Goal: Complete application form

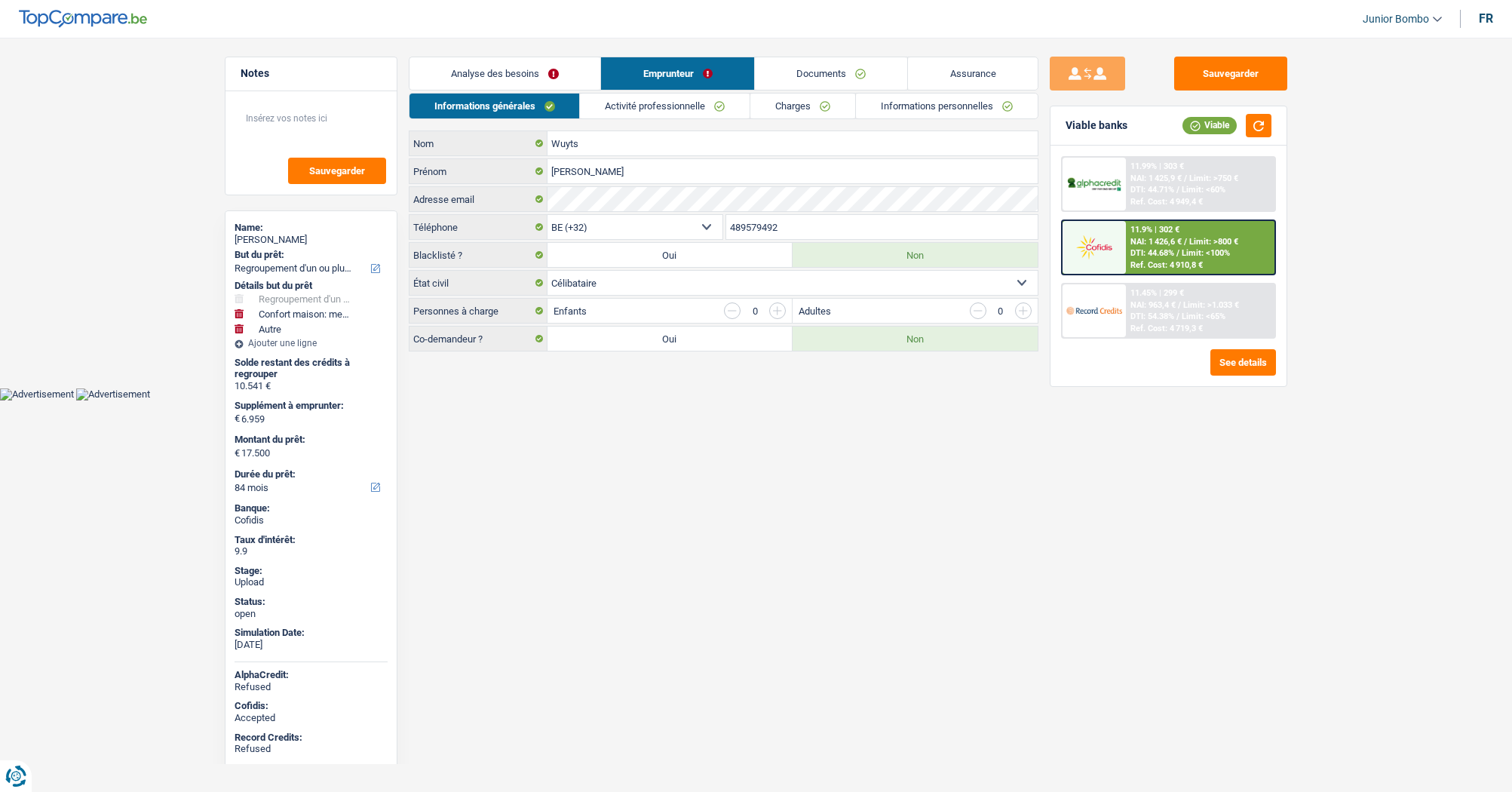
select select "refinancing"
select select "household"
select select "other"
select select "84"
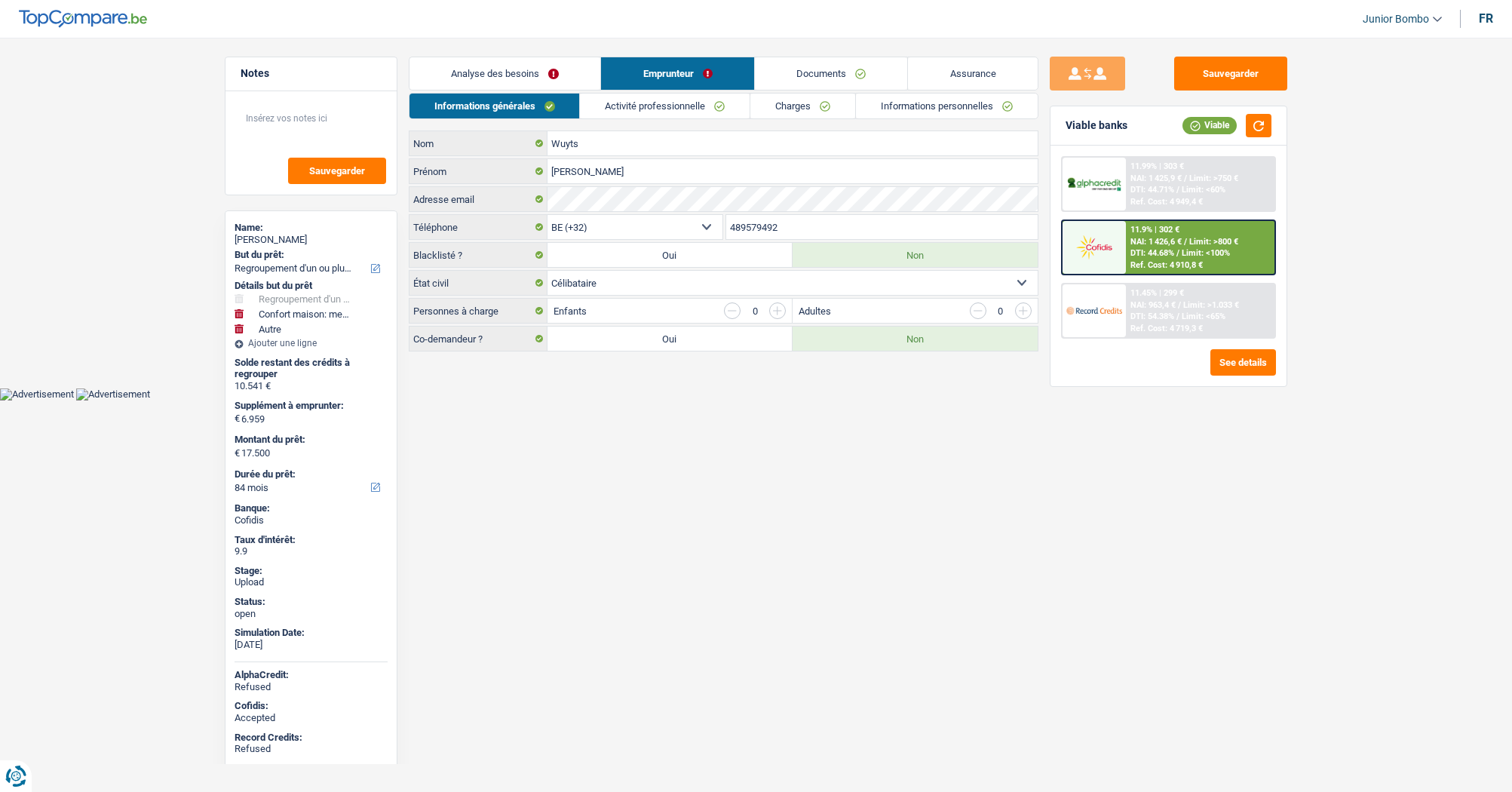
click at [929, 115] on link "Informations personnelles" at bounding box center [947, 106] width 182 height 25
click at [923, 106] on link "Informations personnelles" at bounding box center [947, 106] width 182 height 25
